Goal: Transaction & Acquisition: Obtain resource

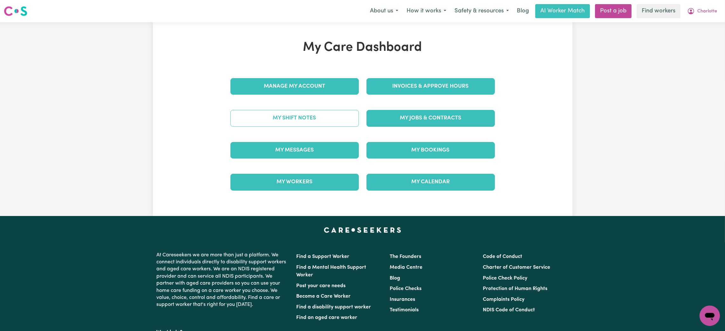
click at [310, 123] on link "My Shift Notes" at bounding box center [295, 118] width 128 height 17
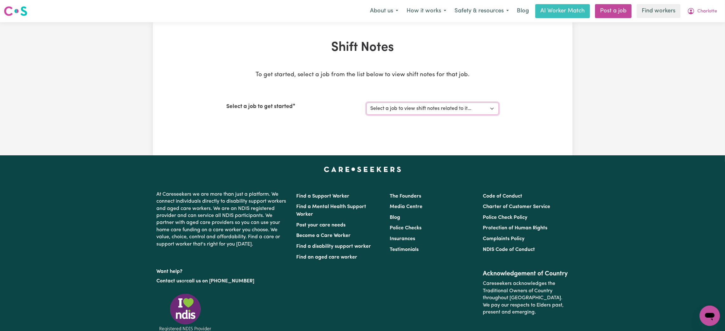
drag, startPoint x: 391, startPoint y: 109, endPoint x: 388, endPoint y: 114, distance: 5.3
click at [391, 109] on select "Select a job to view shift notes related to it... Care worker needed for Disabi…" at bounding box center [433, 109] width 132 height 12
select select "14506"
click at [367, 103] on select "Select a job to view shift notes related to it... Care worker needed for Disabi…" at bounding box center [433, 109] width 132 height 12
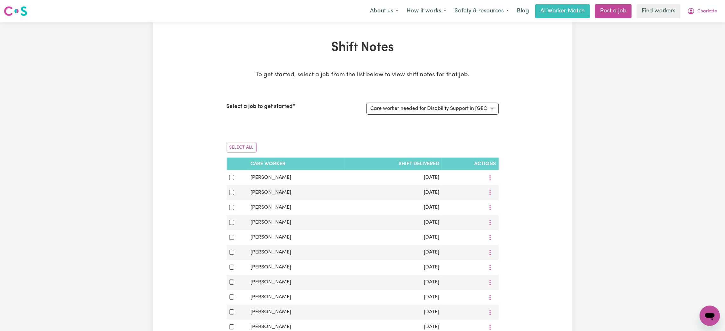
click at [512, 163] on div "Shift Notes To get started, select a job from the list below to view shift note…" at bounding box center [363, 257] width 420 height 434
click at [706, 11] on span "Charlotte" at bounding box center [708, 11] width 20 height 7
click at [703, 25] on link "My Dashboard" at bounding box center [696, 25] width 50 height 12
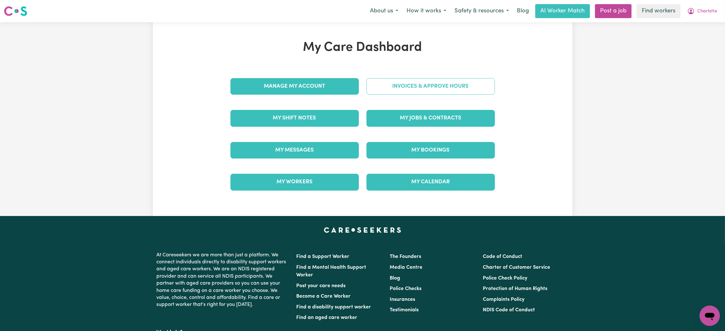
click at [452, 83] on link "Invoices & Approve Hours" at bounding box center [431, 86] width 128 height 17
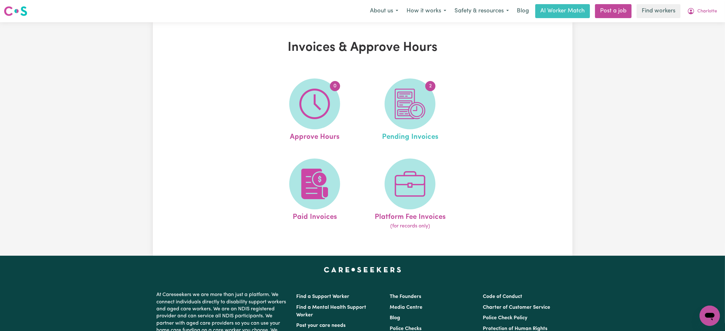
click at [380, 127] on link "2 Pending Invoices" at bounding box center [410, 111] width 92 height 64
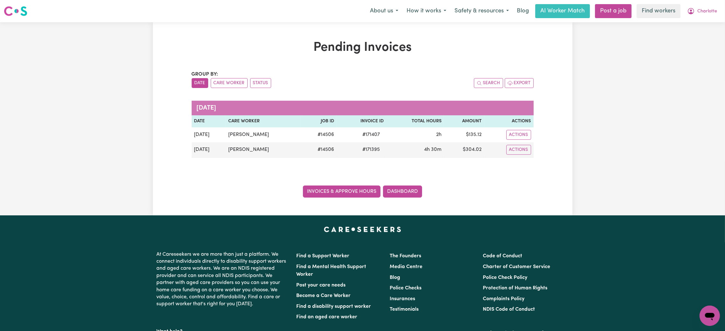
click at [329, 191] on link "Invoices & Approve Hours" at bounding box center [342, 192] width 78 height 12
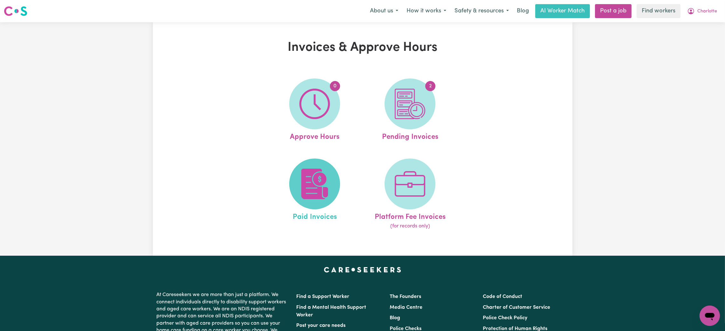
click at [320, 175] on img at bounding box center [315, 184] width 31 height 31
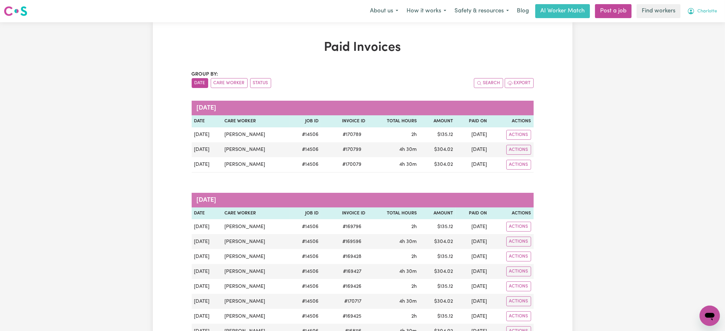
click at [704, 13] on span "Charlotte" at bounding box center [708, 11] width 20 height 7
click at [699, 22] on link "My Dashboard" at bounding box center [696, 25] width 50 height 12
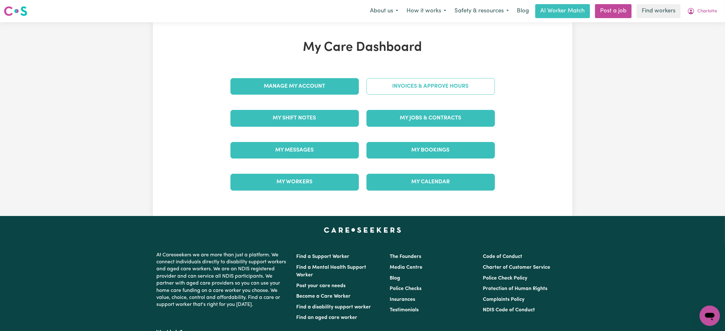
click at [442, 89] on link "Invoices & Approve Hours" at bounding box center [431, 86] width 128 height 17
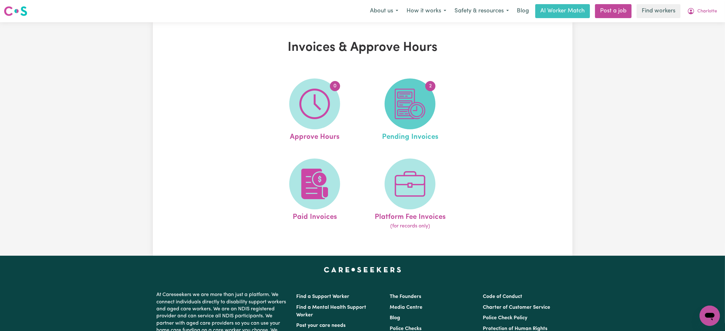
click at [409, 114] on img at bounding box center [410, 104] width 31 height 31
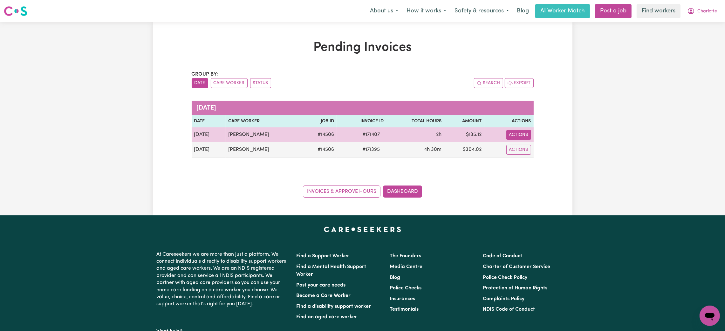
click at [519, 132] on button "Actions" at bounding box center [519, 135] width 25 height 10
click at [518, 149] on link "Download Invoice" at bounding box center [537, 149] width 58 height 13
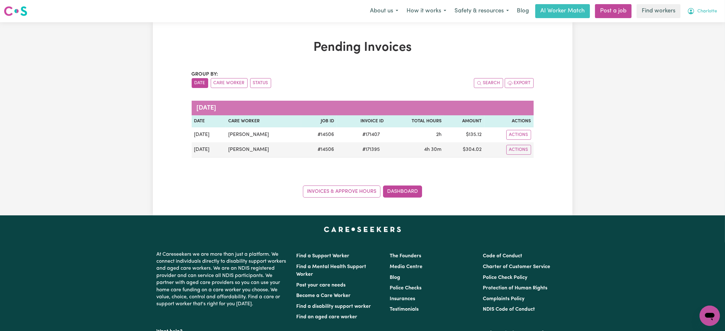
click at [714, 15] on button "Charlotte" at bounding box center [702, 10] width 38 height 13
click at [701, 34] on link "Logout" at bounding box center [696, 37] width 50 height 12
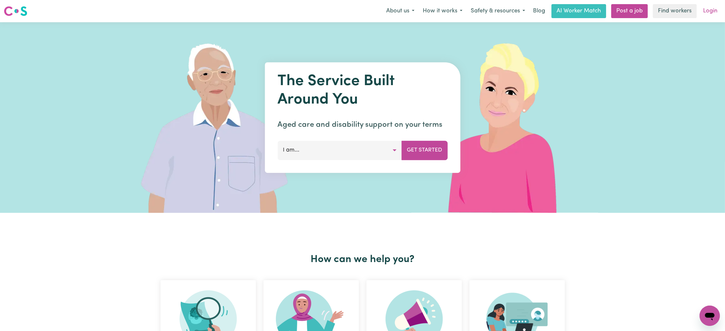
click at [705, 11] on link "Login" at bounding box center [711, 11] width 22 height 14
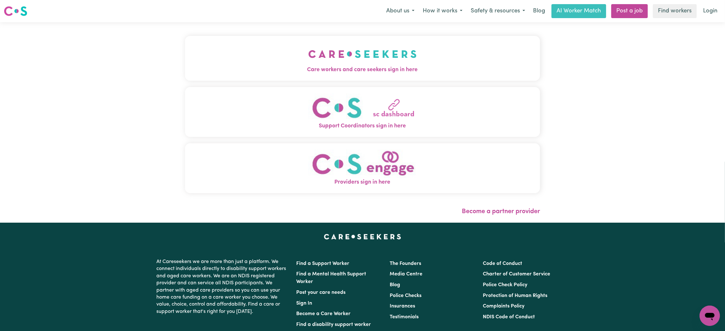
click at [322, 78] on button "Care workers and care seekers sign in here" at bounding box center [362, 58] width 355 height 45
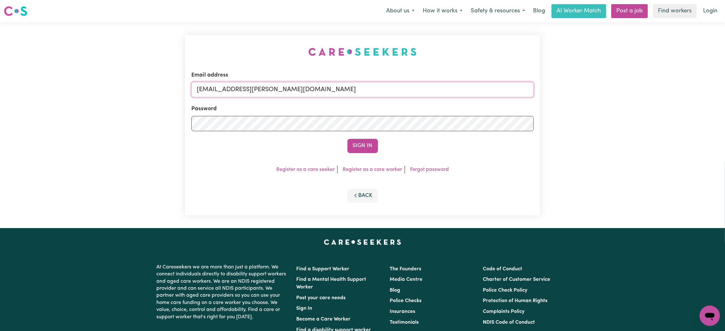
drag, startPoint x: 231, startPoint y: 93, endPoint x: 440, endPoint y: 96, distance: 209.6
click at [432, 98] on form "Email address [EMAIL_ADDRESS][PERSON_NAME][DOMAIN_NAME] Password Sign In" at bounding box center [362, 112] width 342 height 82
type input "superuser~[EMAIL_ADDRESS][DOMAIN_NAME]"
click at [348, 139] on button "Sign In" at bounding box center [363, 146] width 31 height 14
